Goal: Transaction & Acquisition: Purchase product/service

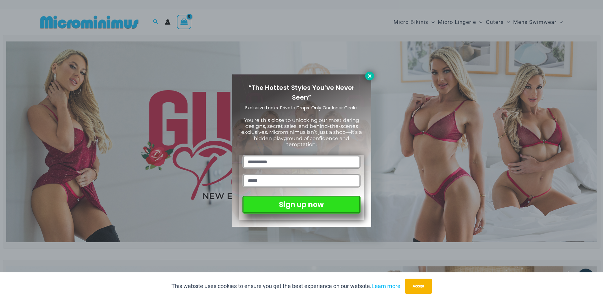
click at [369, 75] on icon at bounding box center [370, 76] width 6 height 6
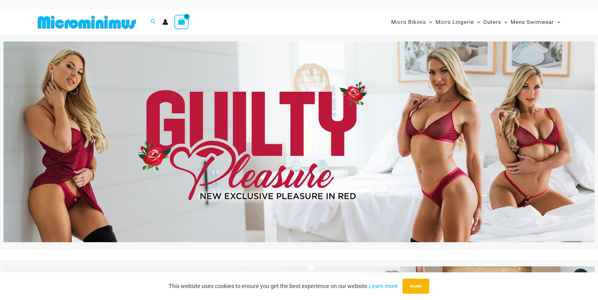
click at [280, 132] on img at bounding box center [298, 141] width 591 height 201
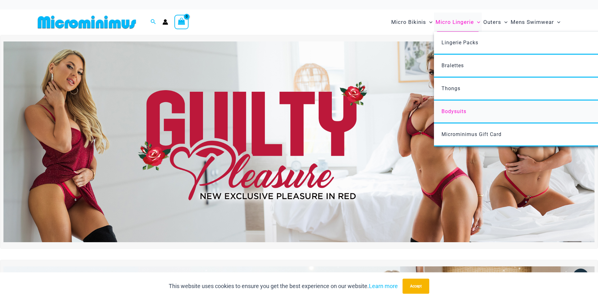
click at [460, 111] on span "Bodysuits" at bounding box center [453, 111] width 25 height 6
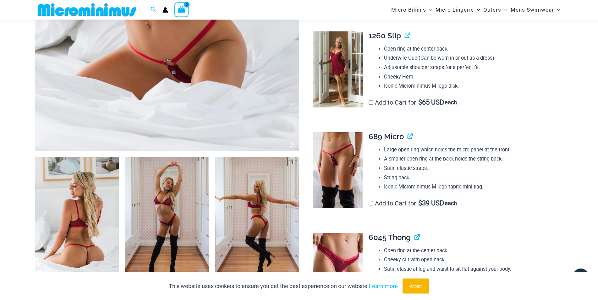
scroll to position [316, 0]
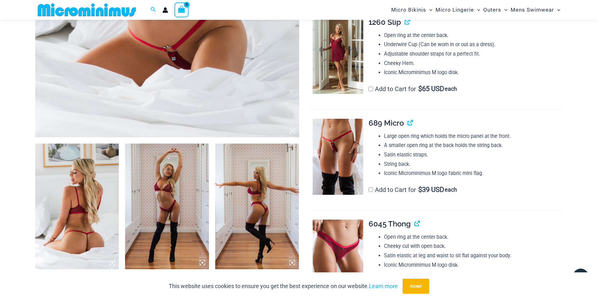
click at [101, 187] on img at bounding box center [77, 207] width 84 height 126
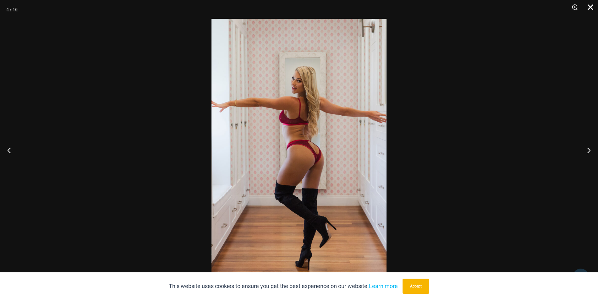
click at [591, 4] on button "Close" at bounding box center [588, 9] width 16 height 19
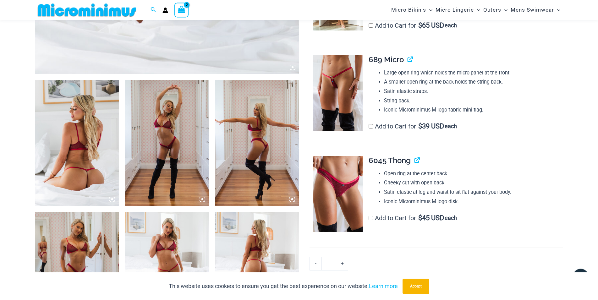
scroll to position [380, 0]
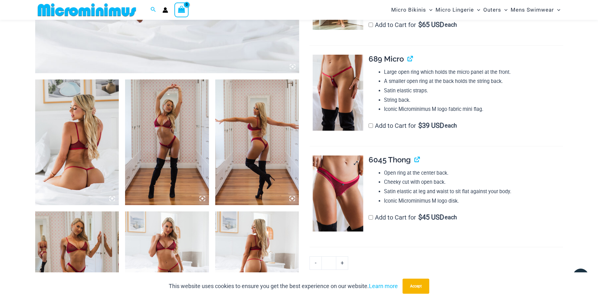
click at [342, 173] on img at bounding box center [338, 193] width 51 height 76
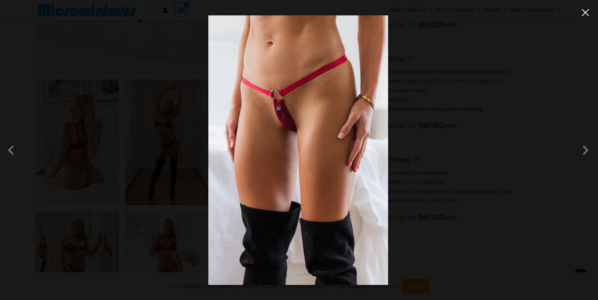
click at [588, 11] on button "Close" at bounding box center [584, 12] width 9 height 9
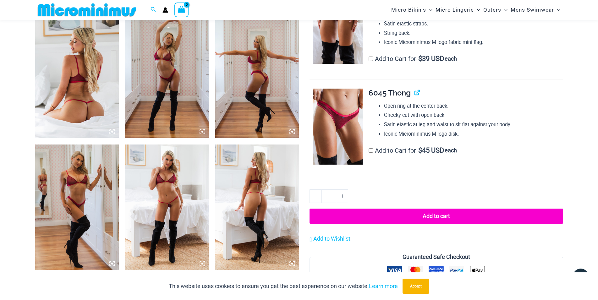
scroll to position [476, 0]
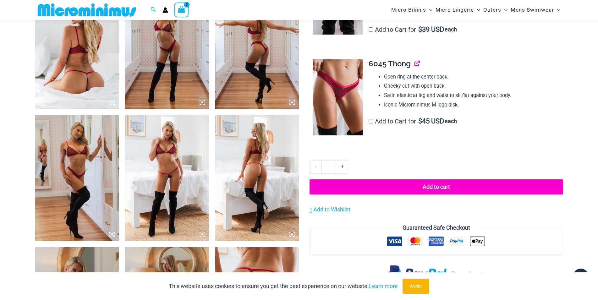
click at [414, 65] on link "View product" at bounding box center [414, 63] width 0 height 9
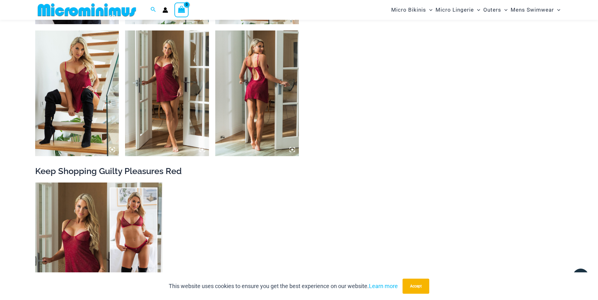
scroll to position [1053, 0]
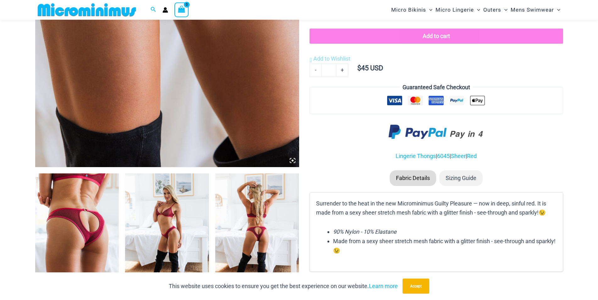
scroll to position [316, 0]
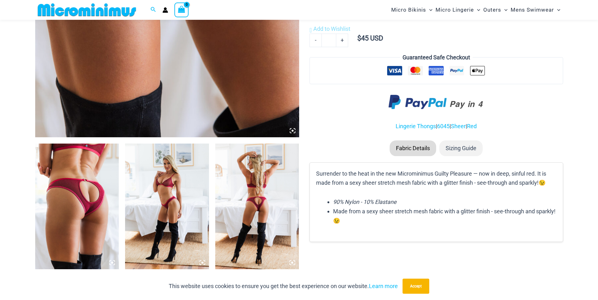
click at [82, 174] on img at bounding box center [77, 207] width 84 height 126
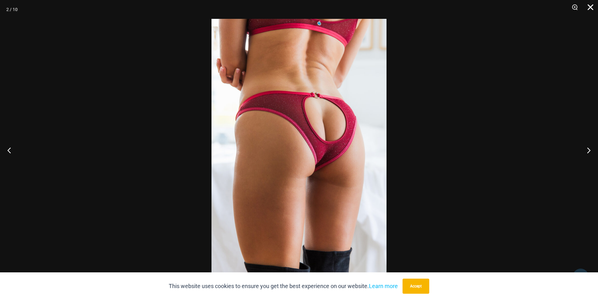
click at [593, 5] on button "Close" at bounding box center [588, 9] width 16 height 19
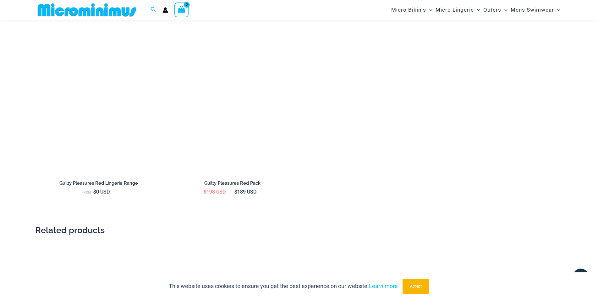
scroll to position [860, 0]
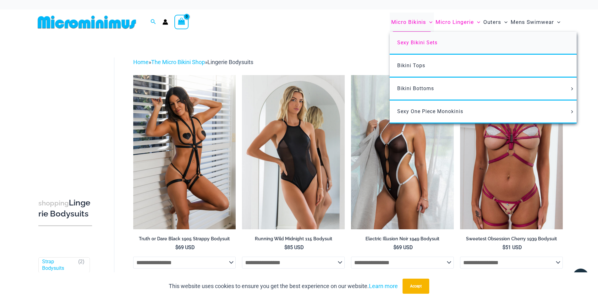
click at [423, 42] on span "Sexy Bikini Sets" at bounding box center [417, 43] width 40 height 6
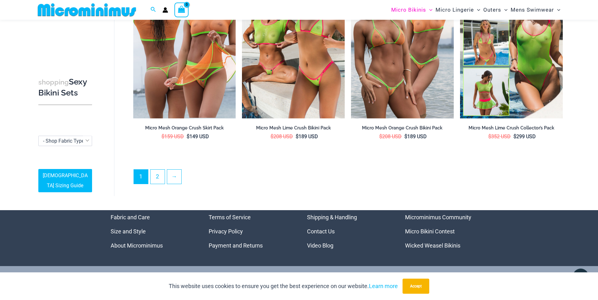
scroll to position [1500, 0]
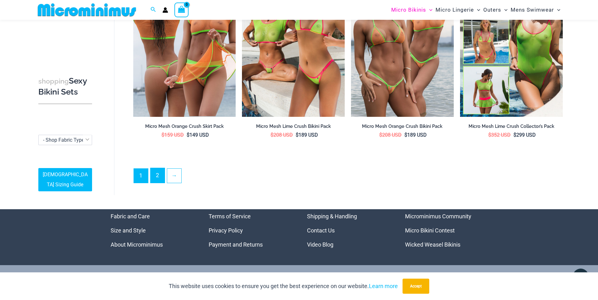
click at [159, 175] on link "2" at bounding box center [157, 175] width 14 height 15
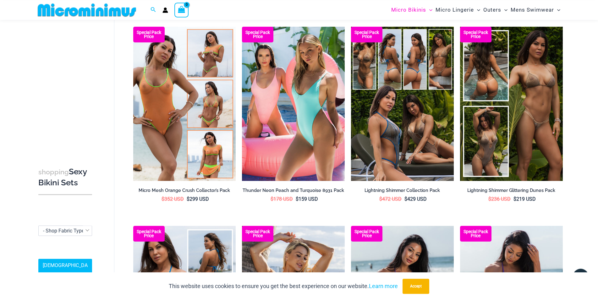
scroll to position [34, 0]
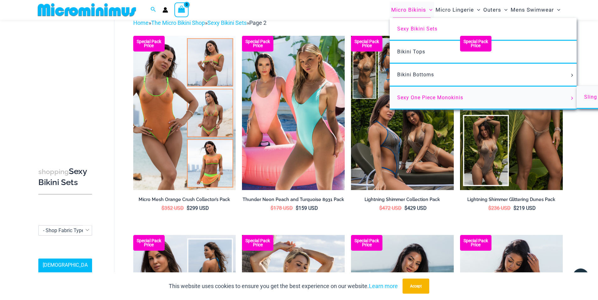
click at [590, 98] on span "Sling Bikinis" at bounding box center [599, 97] width 31 height 6
